Goal: Transaction & Acquisition: Subscribe to service/newsletter

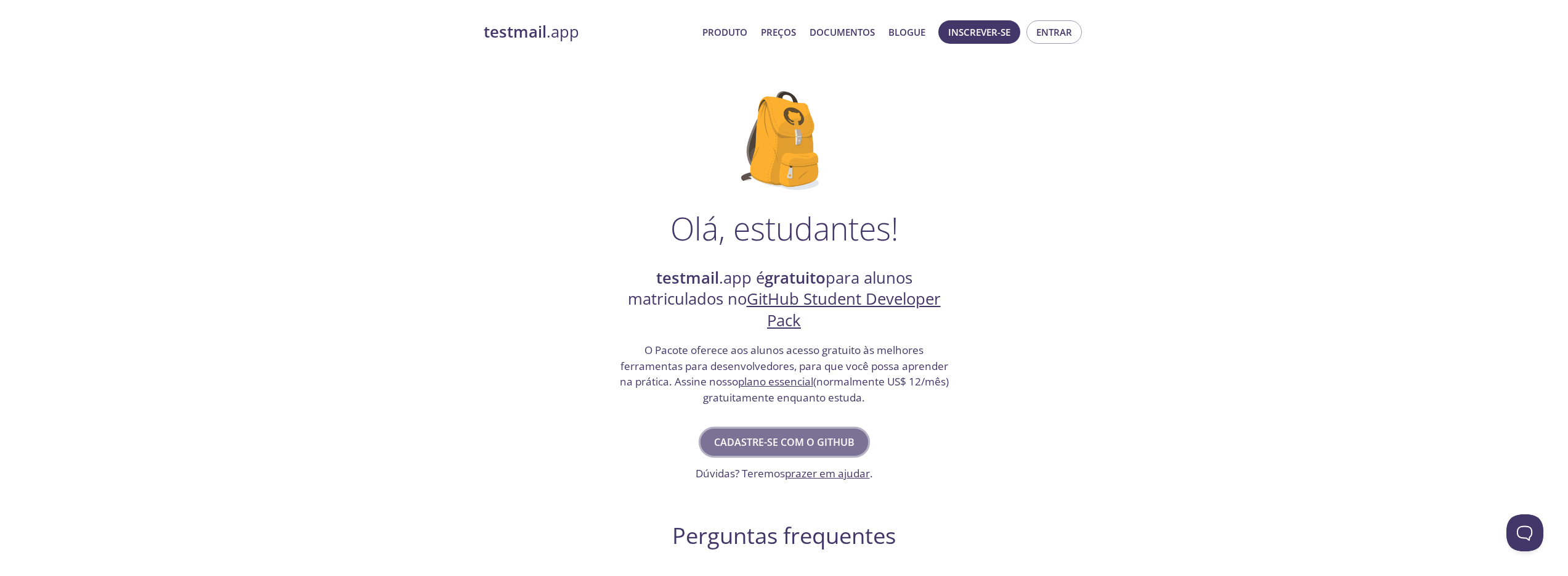
click at [803, 444] on font "Cadastre-se com o GitHub" at bounding box center [784, 442] width 140 height 14
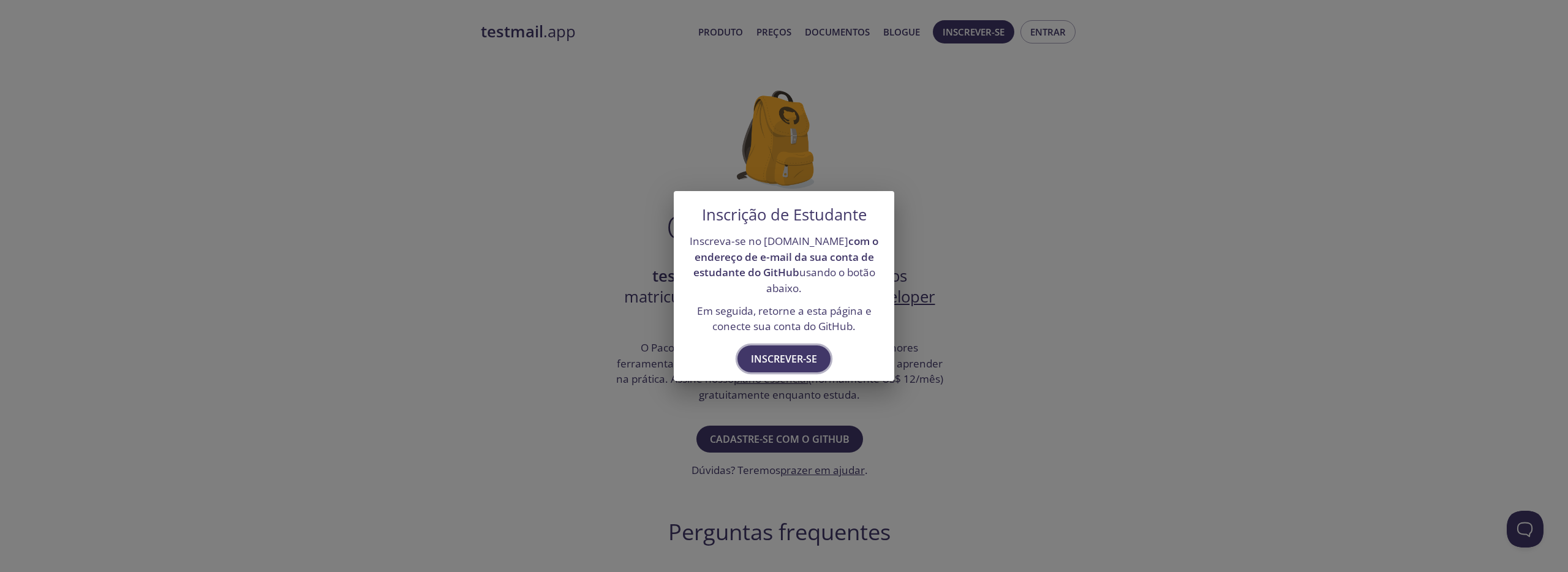
drag, startPoint x: 800, startPoint y: 361, endPoint x: 809, endPoint y: 360, distance: 9.1
click at [801, 362] on font "Inscrever-se" at bounding box center [784, 358] width 66 height 14
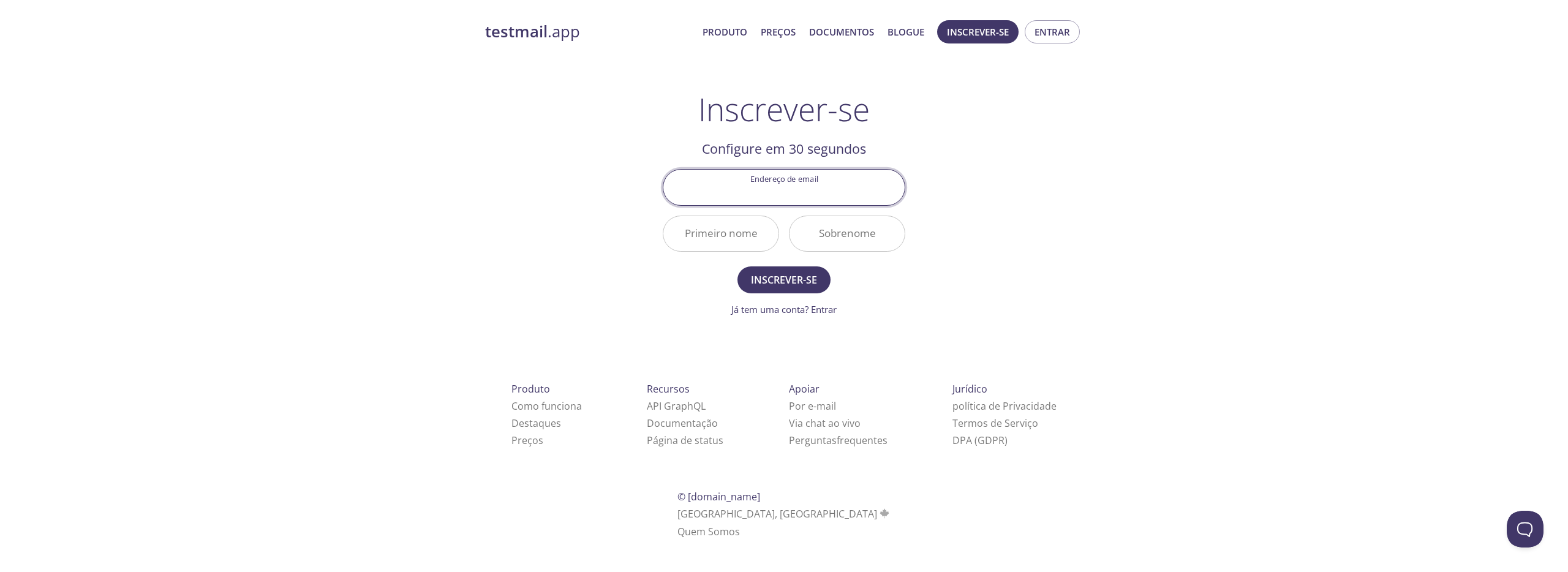
click at [785, 189] on input "Endereço de email" at bounding box center [784, 187] width 241 height 35
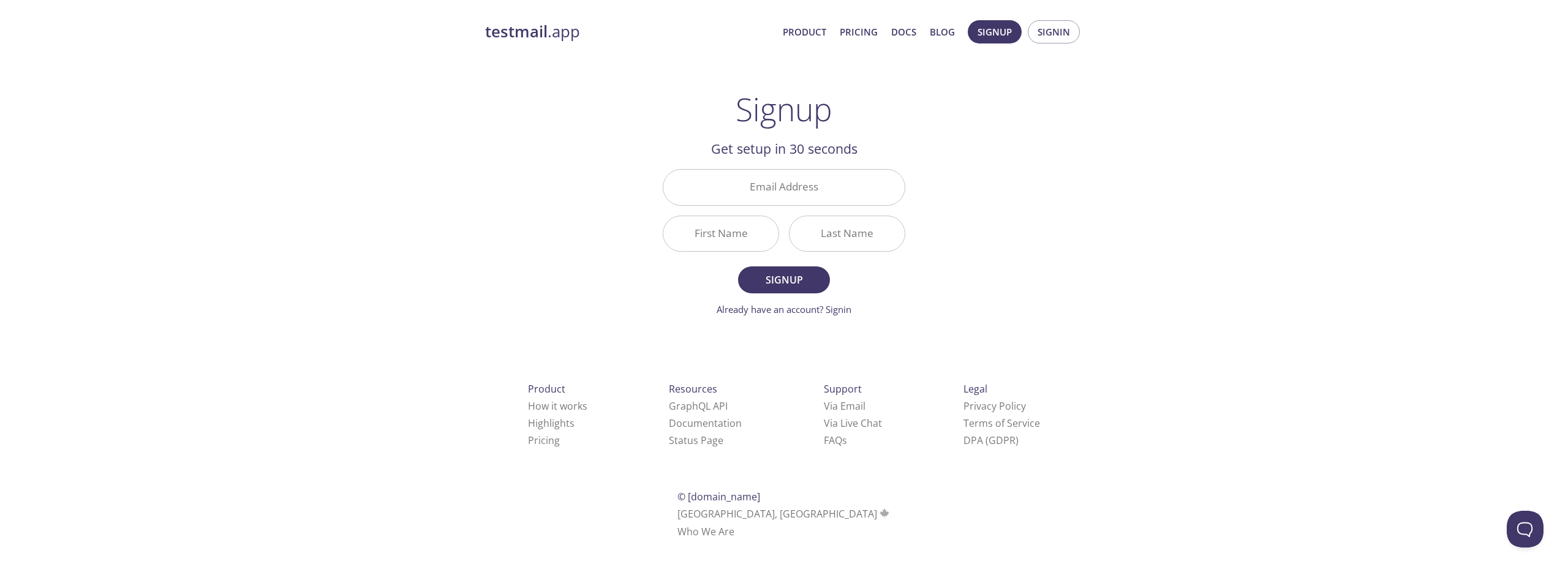
drag, startPoint x: 1106, startPoint y: 271, endPoint x: 1000, endPoint y: 237, distance: 111.3
click at [1105, 271] on div "testmail .app Product Pricing Docs Blog Signup Signin Signup Get setup in 30 se…" at bounding box center [784, 294] width 1568 height 562
click at [850, 193] on input "Email Address" at bounding box center [784, 187] width 241 height 35
type input "[US_STATE][EMAIL_ADDRESS][DOMAIN_NAME]"
type input "[US_STATE]"
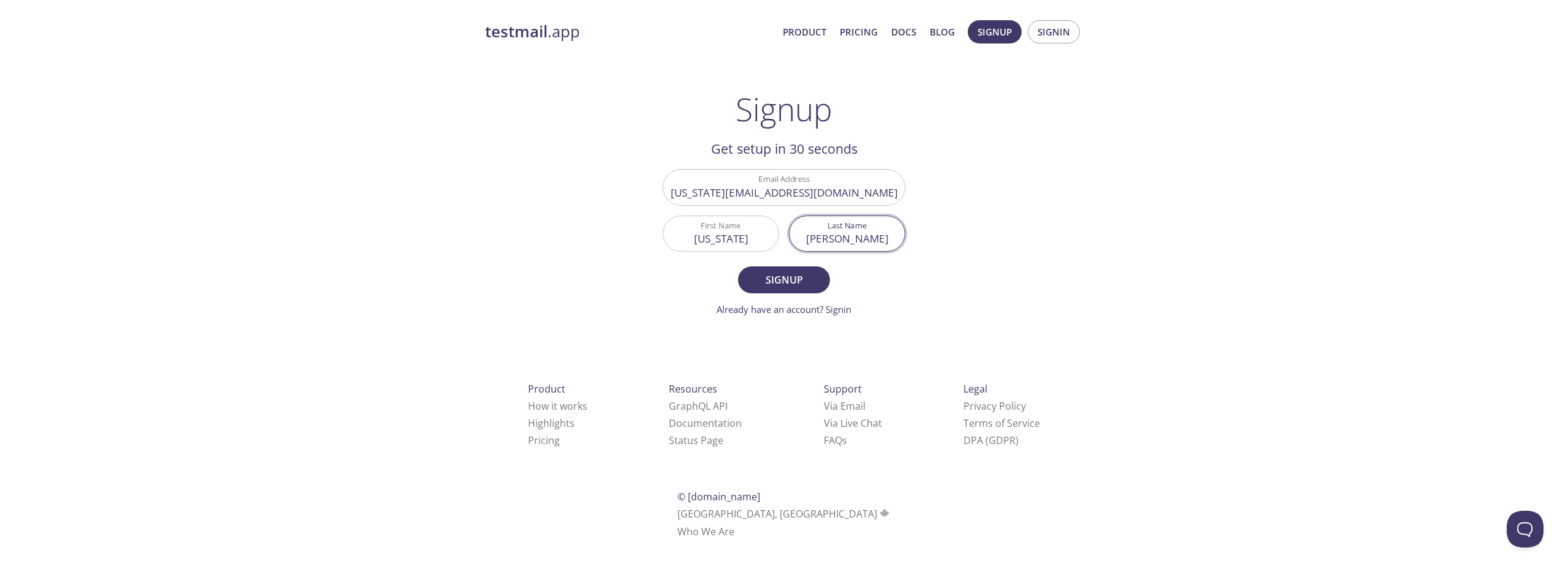
type input "[PERSON_NAME]"
click at [738, 267] on button "Signup" at bounding box center [784, 280] width 92 height 27
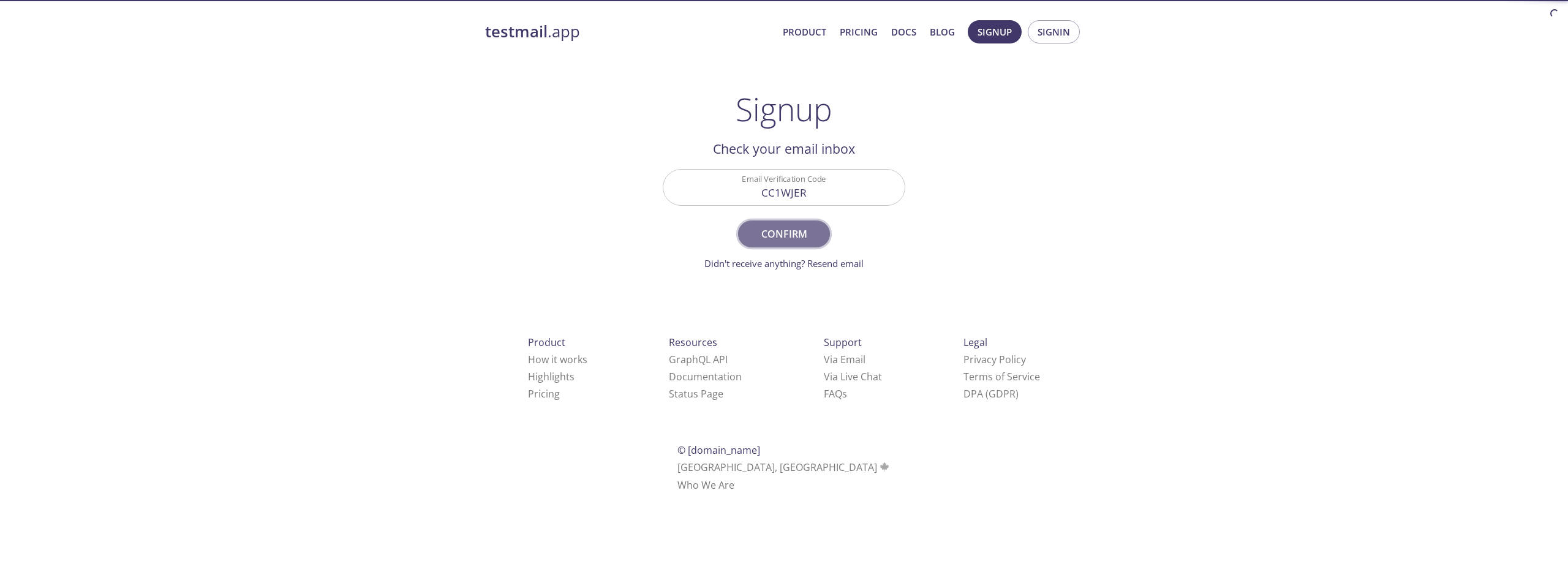
drag, startPoint x: 793, startPoint y: 231, endPoint x: 900, endPoint y: 218, distance: 107.8
click at [793, 232] on span "Confirm" at bounding box center [784, 234] width 65 height 17
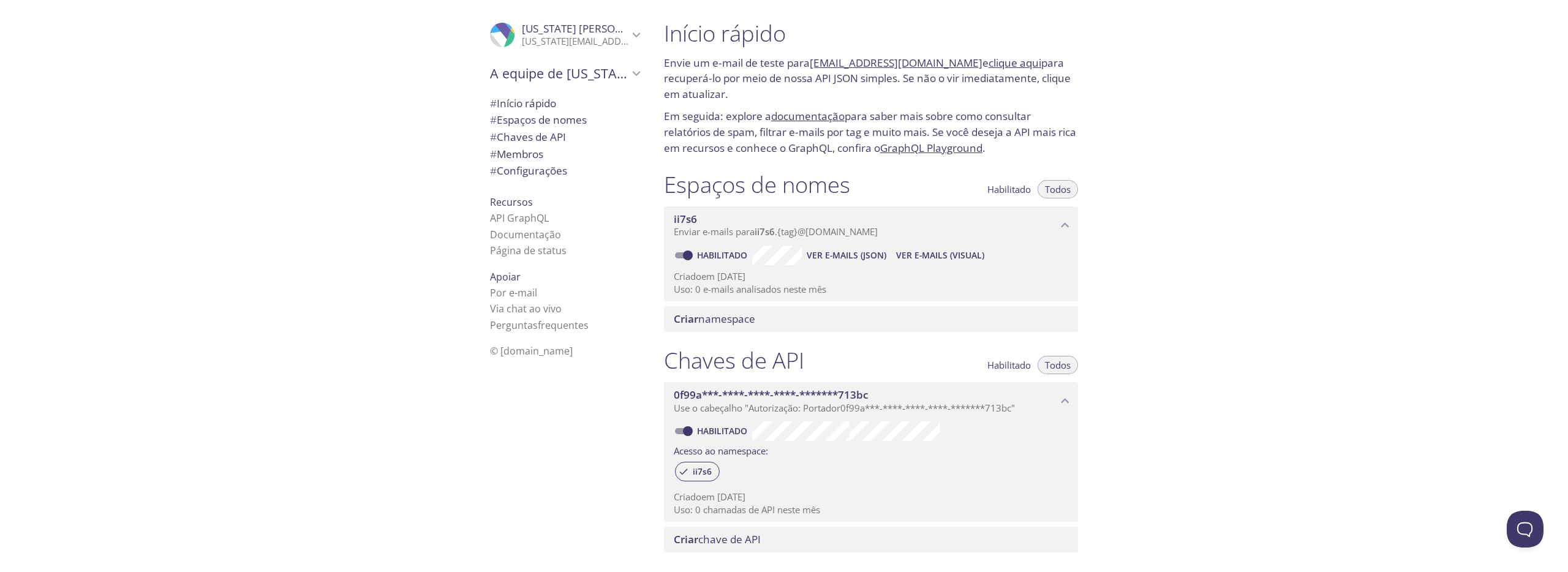
drag, startPoint x: 811, startPoint y: 63, endPoint x: 957, endPoint y: 65, distance: 146.0
click at [957, 64] on font "Envie um e-mail de teste para ii7s6.test@inbox.testmail.app e clique aqui para …" at bounding box center [867, 78] width 407 height 45
copy font "[EMAIL_ADDRESS][DOMAIN_NAME]"
click at [998, 63] on font "clique aqui" at bounding box center [1015, 63] width 53 height 15
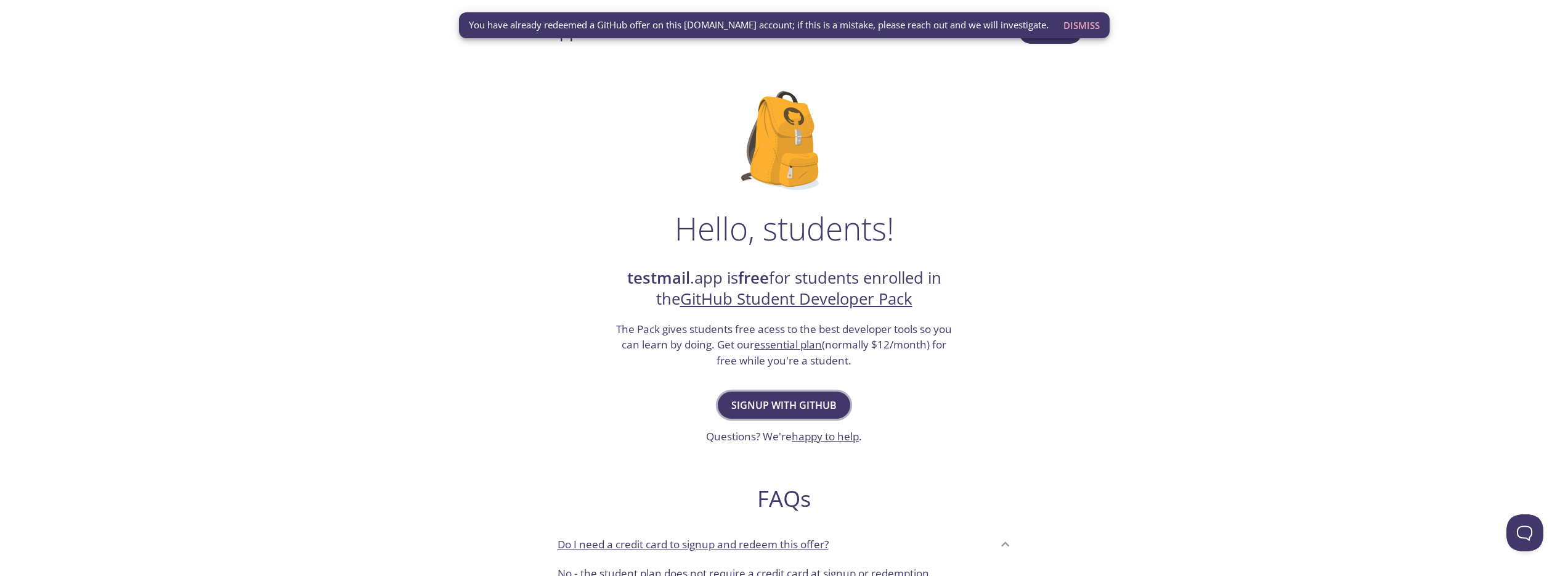
click at [788, 403] on span "Signup with GitHub" at bounding box center [784, 404] width 106 height 17
click at [788, 404] on span "Signup with GitHub" at bounding box center [784, 404] width 106 height 17
click at [701, 74] on div "Hello, students! testmail .app is free for students enrolled in the GitHub Stud…" at bounding box center [784, 447] width 601 height 753
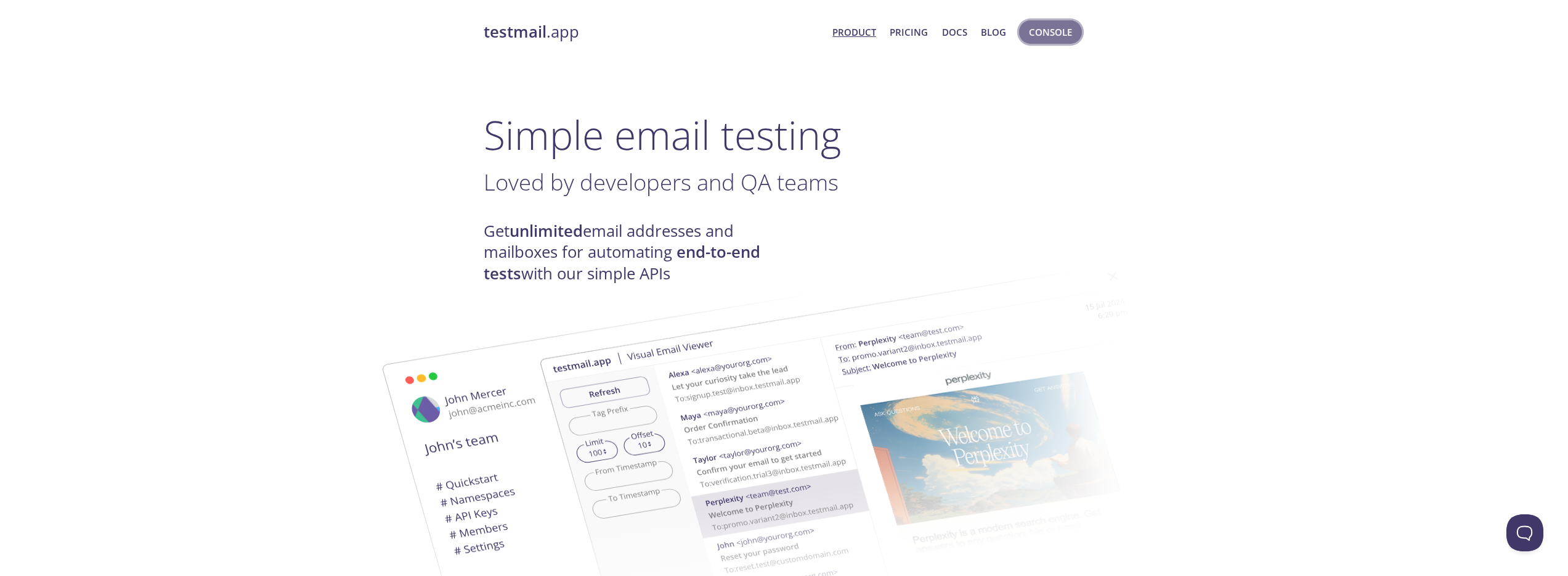
drag, startPoint x: 1036, startPoint y: 31, endPoint x: 1038, endPoint y: 37, distance: 6.3
click at [1036, 32] on span "Console" at bounding box center [1050, 32] width 43 height 16
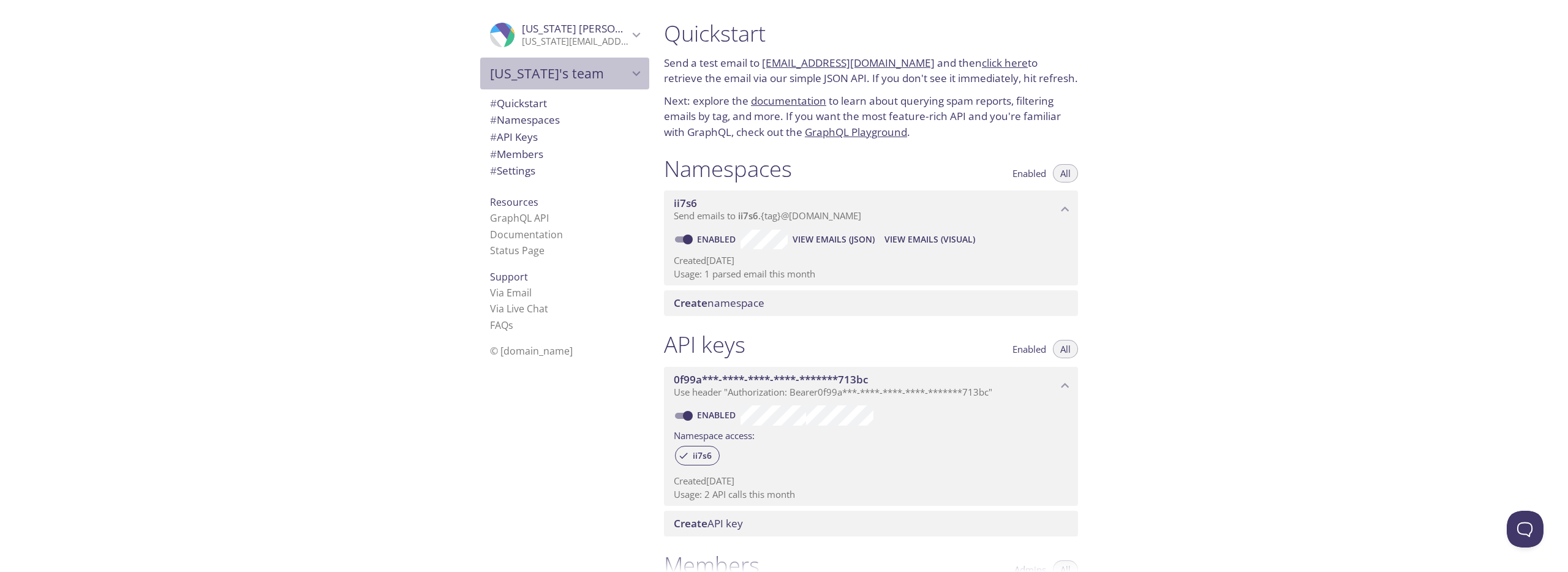
click at [538, 74] on span "[US_STATE]'s team" at bounding box center [559, 73] width 139 height 17
click at [896, 239] on span "View Emails (Visual)" at bounding box center [930, 239] width 91 height 15
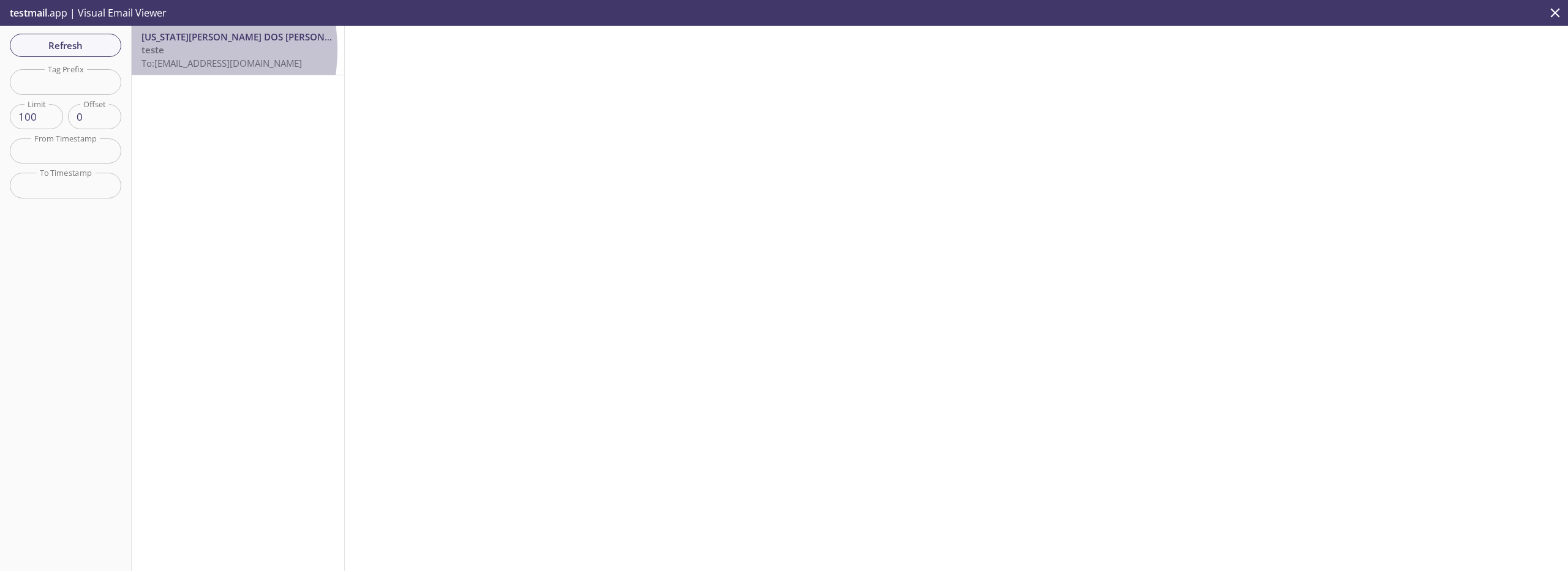
click at [166, 50] on p "teste To: [EMAIL_ADDRESS][DOMAIN_NAME]" at bounding box center [238, 56] width 193 height 26
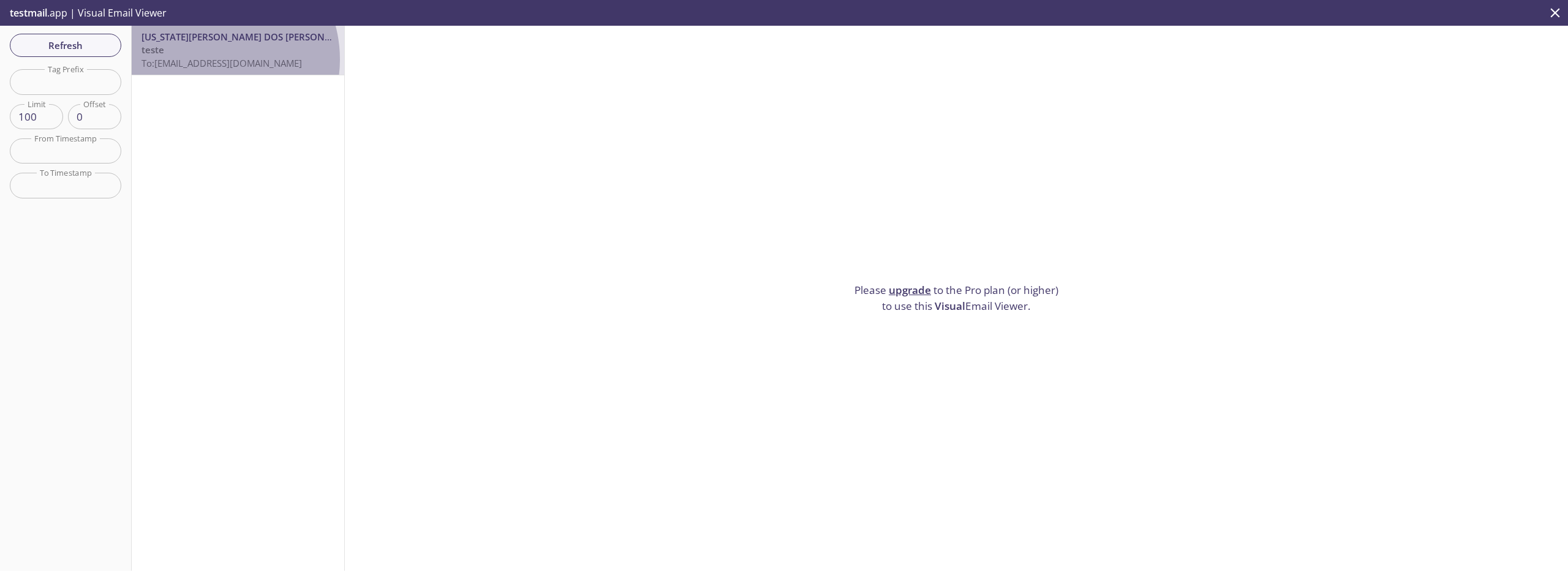
click at [208, 60] on span "To: [EMAIL_ADDRESS][DOMAIN_NAME]" at bounding box center [221, 63] width 161 height 13
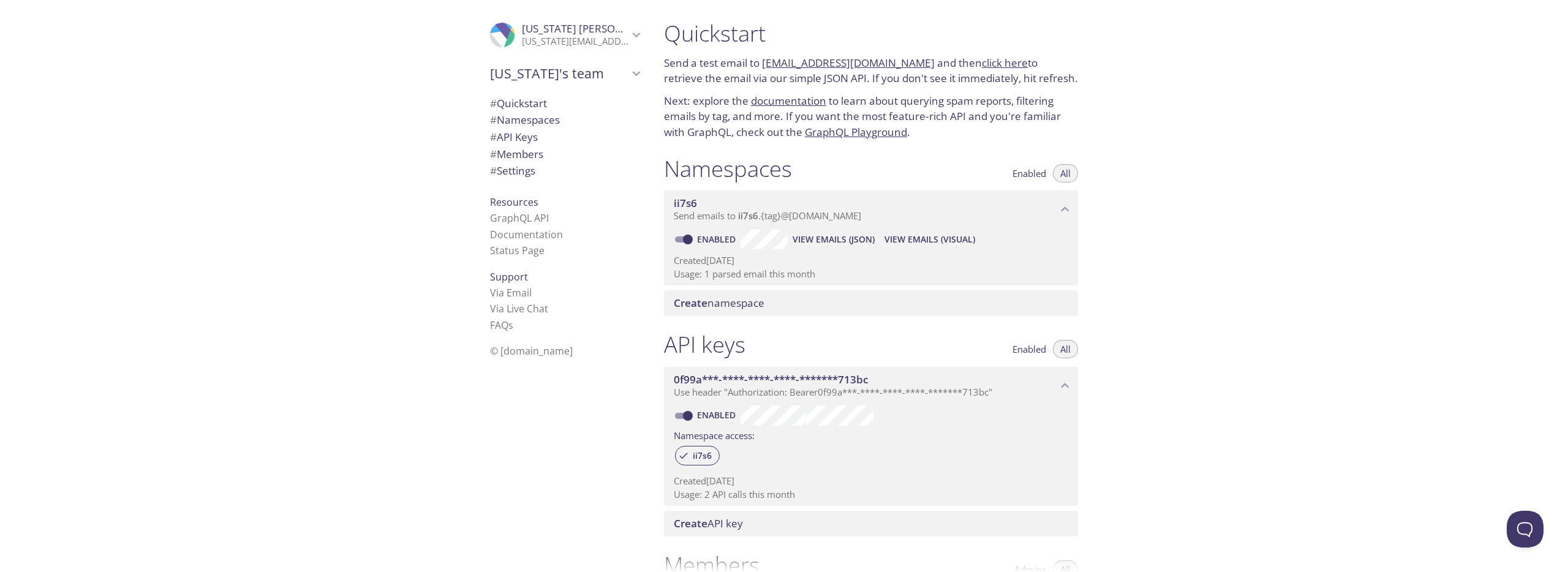
click at [832, 238] on span "View Emails (JSON)" at bounding box center [833, 239] width 83 height 15
drag, startPoint x: 765, startPoint y: 61, endPoint x: 835, endPoint y: 65, distance: 70.1
click at [813, 64] on p "Send a test email to [EMAIL_ADDRESS][DOMAIN_NAME] and then click here to retrie…" at bounding box center [871, 71] width 414 height 31
click at [836, 65] on link "[EMAIL_ADDRESS][DOMAIN_NAME]" at bounding box center [848, 63] width 173 height 15
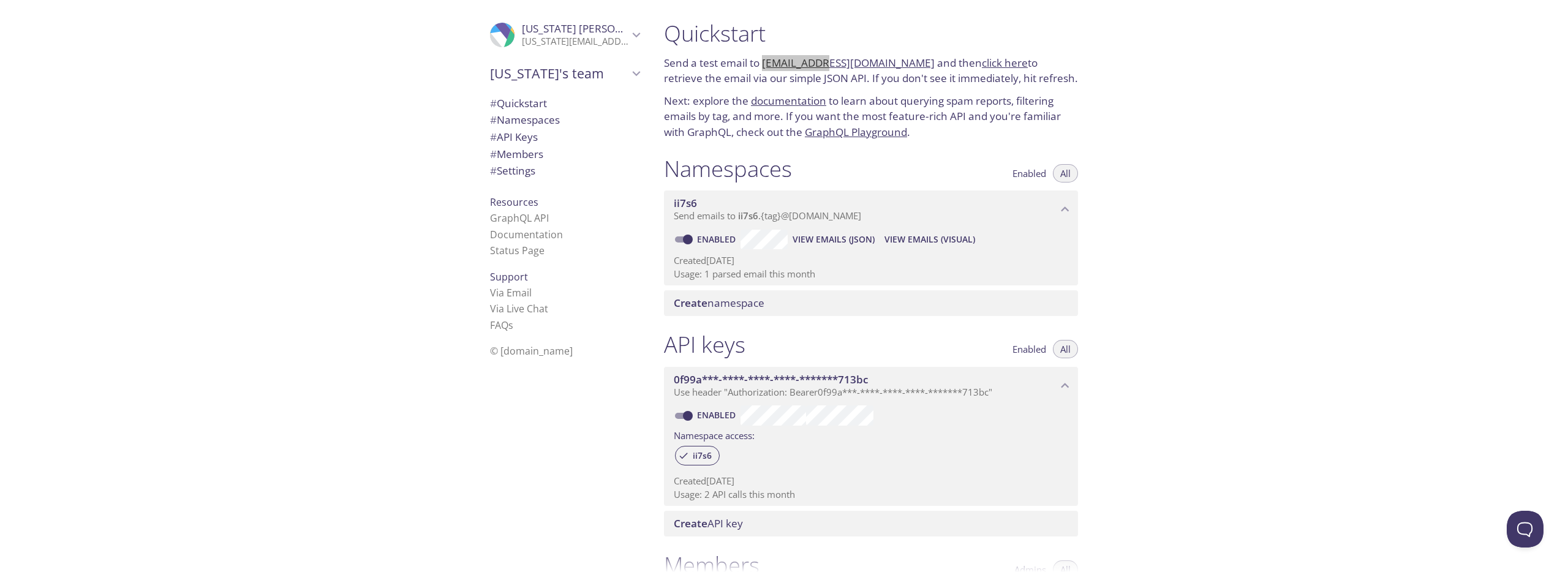
click at [836, 65] on link "[EMAIL_ADDRESS][DOMAIN_NAME]" at bounding box center [848, 63] width 173 height 15
click at [1325, 146] on div "Quickstart Send a test email to [EMAIL_ADDRESS][DOMAIN_NAME] and then click her…" at bounding box center [1111, 286] width 914 height 572
drag, startPoint x: 764, startPoint y: 62, endPoint x: 908, endPoint y: 64, distance: 144.0
click at [908, 64] on p "Send a test email to [EMAIL_ADDRESS][DOMAIN_NAME] and then click here to retrie…" at bounding box center [871, 71] width 414 height 31
click at [1318, 154] on div "Quickstart Send a test email to [EMAIL_ADDRESS][DOMAIN_NAME] and then click her…" at bounding box center [1111, 286] width 914 height 572
